Goal: Task Accomplishment & Management: Complete application form

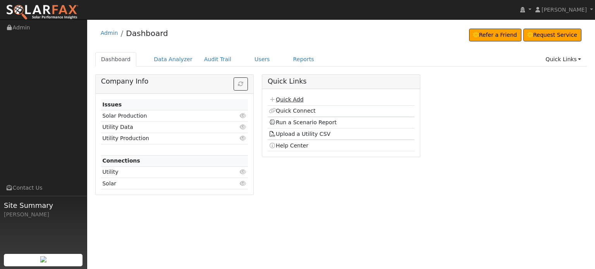
click at [298, 98] on link "Quick Add" at bounding box center [286, 99] width 34 height 6
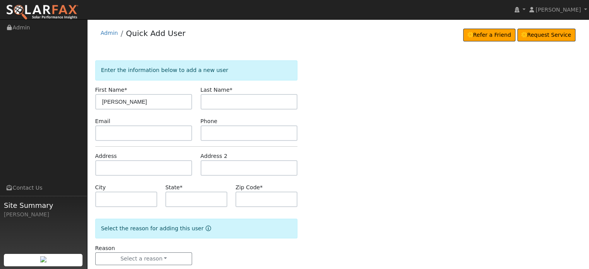
type input "[PERSON_NAME]"
click at [108, 165] on input "text" at bounding box center [143, 167] width 97 height 15
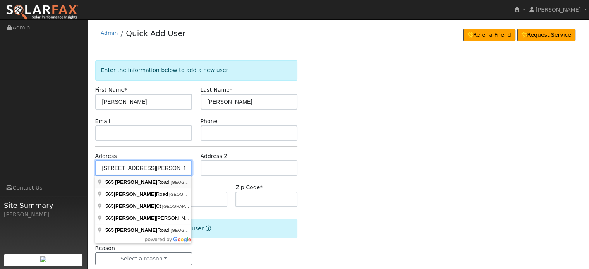
type input "[STREET_ADDRESS][PERSON_NAME]"
type input "Auburn"
type input "CA"
type input "95603"
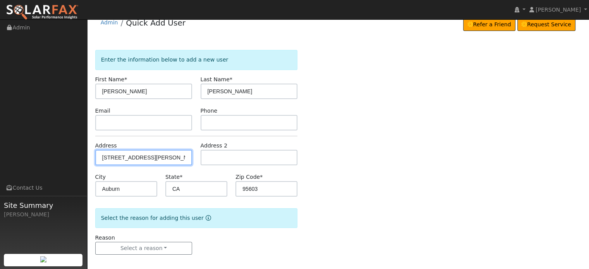
scroll to position [15, 0]
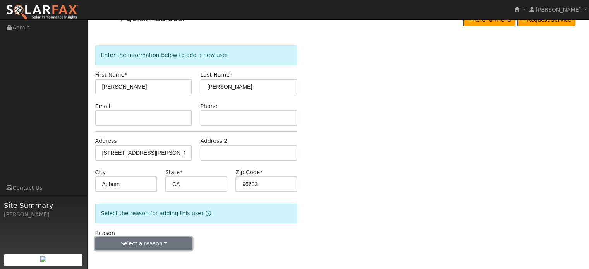
click at [114, 245] on button "Select a reason" at bounding box center [143, 244] width 97 height 13
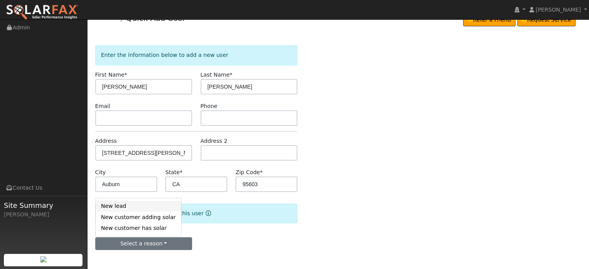
click at [106, 206] on link "New lead" at bounding box center [139, 206] width 86 height 11
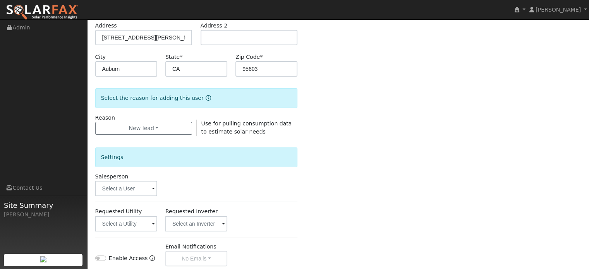
scroll to position [231, 0]
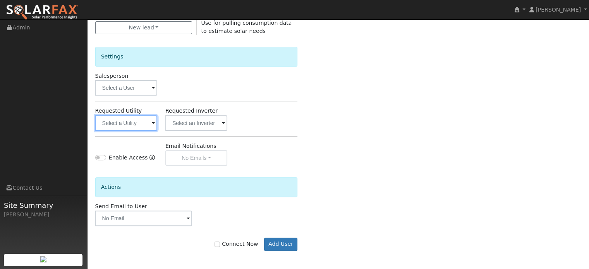
click at [133, 125] on input "text" at bounding box center [126, 122] width 62 height 15
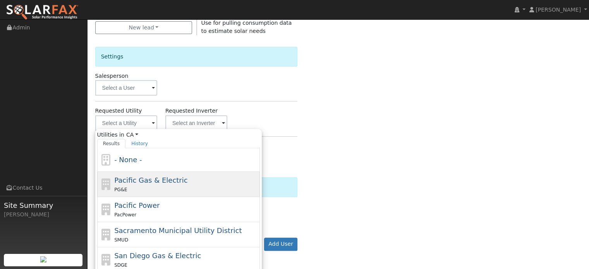
click at [133, 179] on span "Pacific Gas & Electric" at bounding box center [150, 180] width 73 height 8
type input "Pacific Gas & Electric"
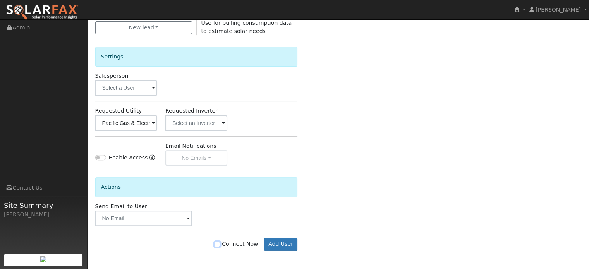
click at [220, 243] on input "Connect Now" at bounding box center [217, 244] width 5 height 5
checkbox input "true"
click at [284, 242] on button "Add User" at bounding box center [281, 244] width 34 height 13
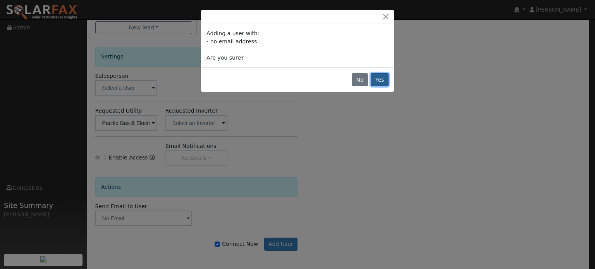
click at [385, 81] on button "Yes" at bounding box center [380, 79] width 18 height 13
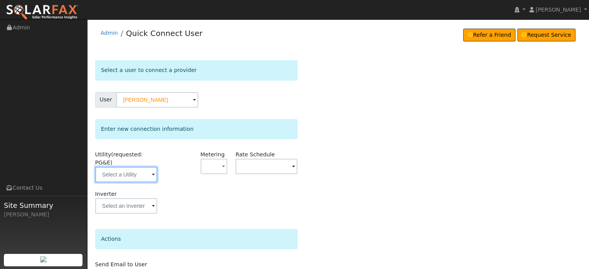
click at [145, 167] on input "text" at bounding box center [126, 174] width 62 height 15
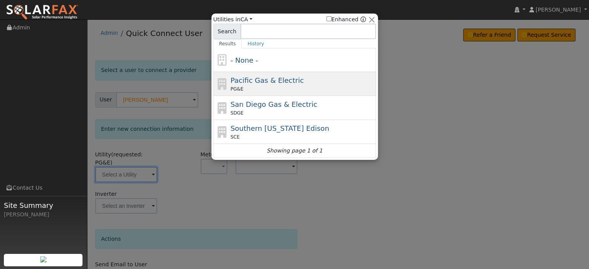
click at [270, 83] on span "Pacific Gas & Electric" at bounding box center [267, 80] width 73 height 8
type input "PG&E"
